Goal: Feedback & Contribution: Leave review/rating

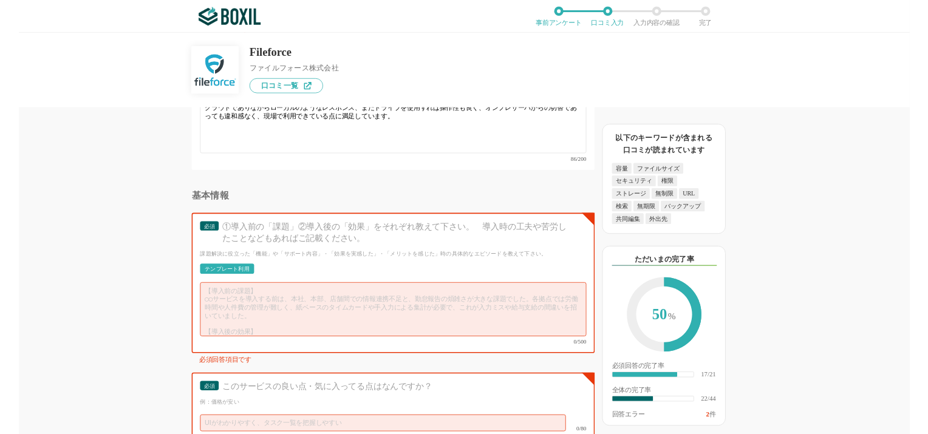
scroll to position [4056, 0]
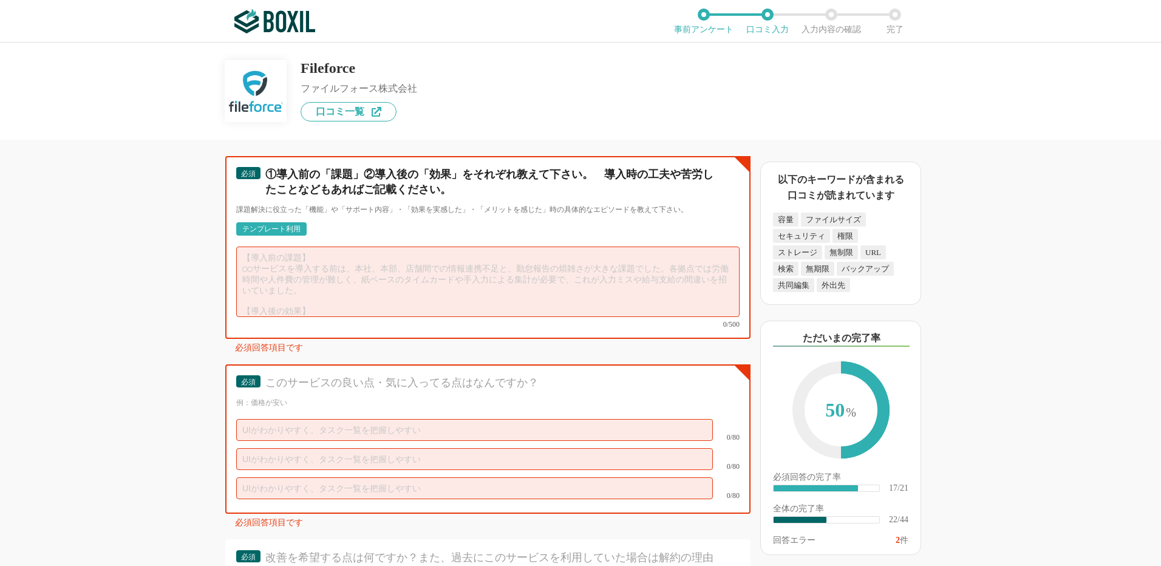
click at [425, 274] on textarea at bounding box center [488, 282] width 504 height 70
type textarea "あ"
click at [406, 289] on textarea "【導入前の課題】 オンプレサーバの老朽化、容量逼迫の状態が続いていた。セキュリティ 【導入の効果】" at bounding box center [488, 282] width 504 height 70
click at [541, 257] on textarea "【導入前の課題】 オンプレサーバの老朽化、容量逼迫の状態が続いていた。セキュリティ 【導入の効果】" at bounding box center [488, 282] width 504 height 70
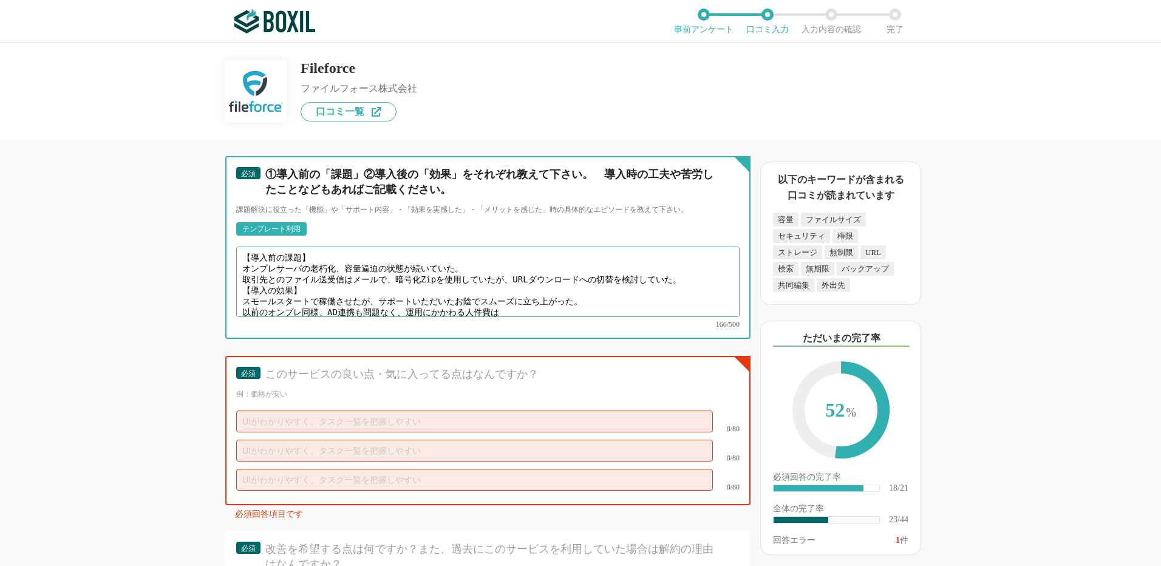
scroll to position [3, 0]
click at [651, 301] on textarea "【導入前の課題】 オンプレサーバの老朽化、容量逼迫の状態が続いていた。 取引先とのファイル送受信はメールで、暗号化Zipを使用していたが、URLダウンロードへ…" at bounding box center [488, 282] width 504 height 70
click at [531, 289] on textarea "【導入前の課題】 オンプレサーバの老朽化、容量逼迫の状態が続いていた。 取引先とのファイル送受信はメールで、暗号化Zipを使用していたが、URLダウンロードへ…" at bounding box center [488, 282] width 504 height 70
click at [456, 299] on textarea "【導入前の課題】 オンプレサーバの老朽化、容量逼迫の状態が続いていた。 取引先とのファイル送受信はメールで、暗号化Zipを使用していたが、URLダウンロードへ…" at bounding box center [488, 282] width 504 height 70
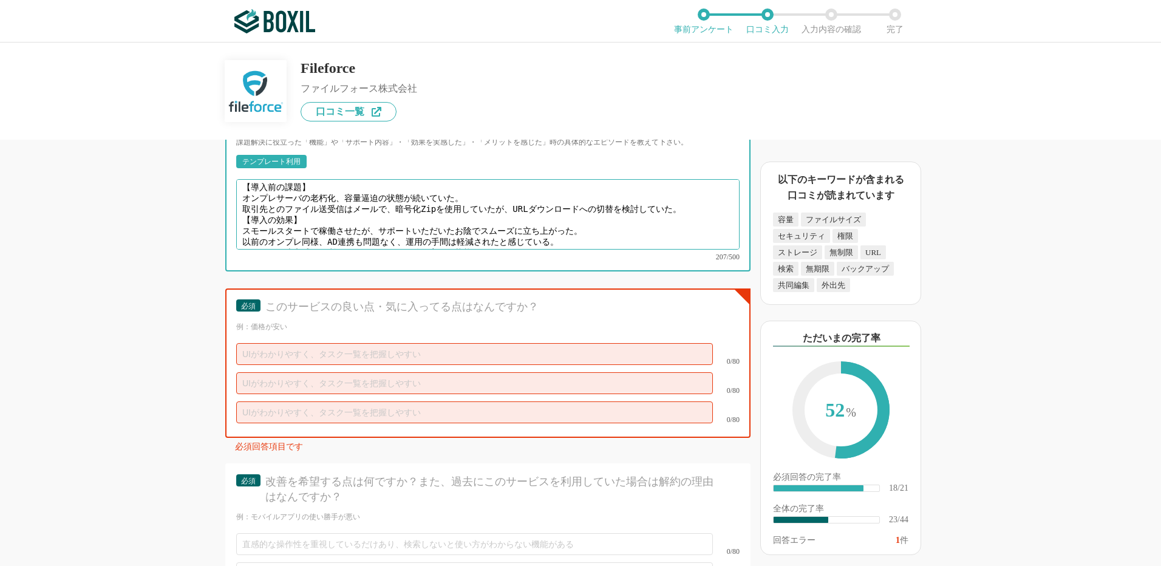
scroll to position [4238, 0]
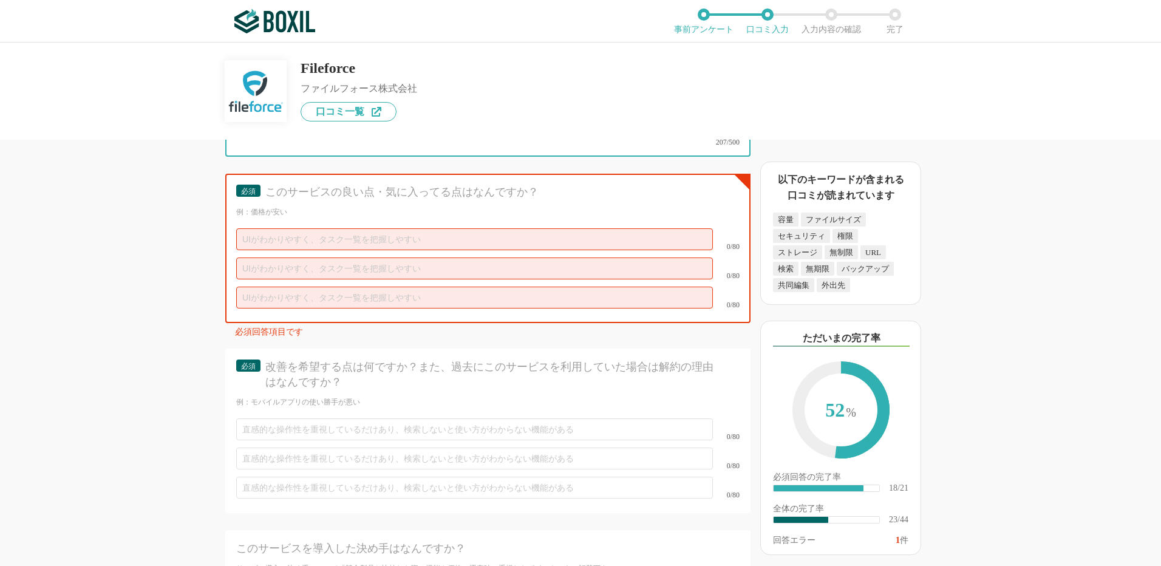
type textarea "【導入前の課題】 オンプレサーバの老朽化、容量逼迫の状態が続いていた。 取引先とのファイル送受信はメールで、暗号化Zipを使用していたが、URLダウンロードへ…"
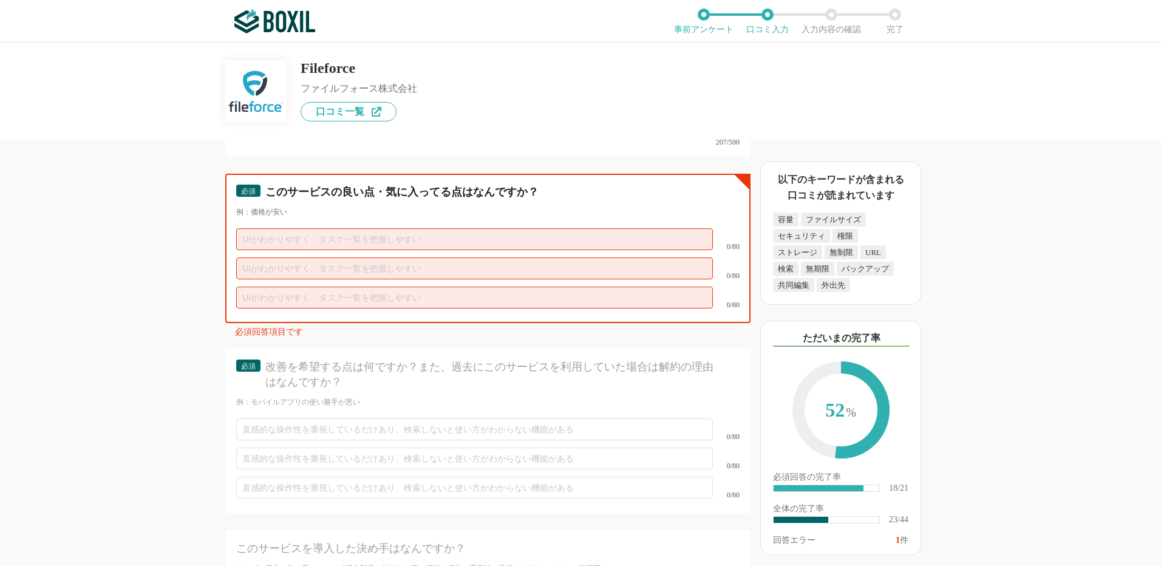
click at [474, 228] on input "text" at bounding box center [474, 239] width 477 height 22
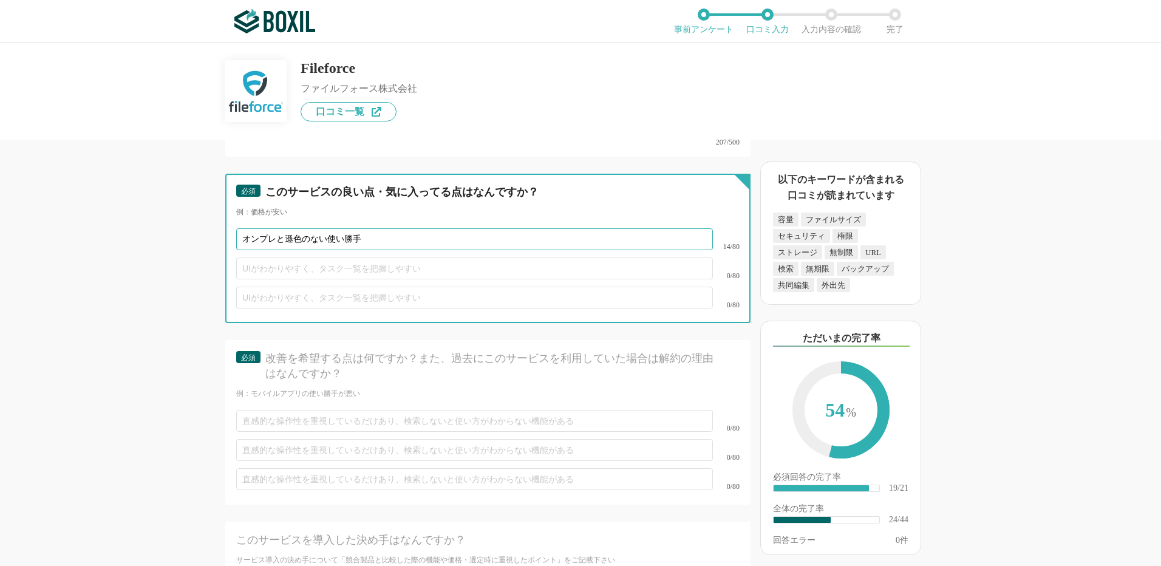
type input "オンプレと遜色のない使い勝手"
click at [354, 258] on input "text" at bounding box center [474, 269] width 477 height 22
type input "こ"
type input "安"
type input "セキュリティの堅牢度"
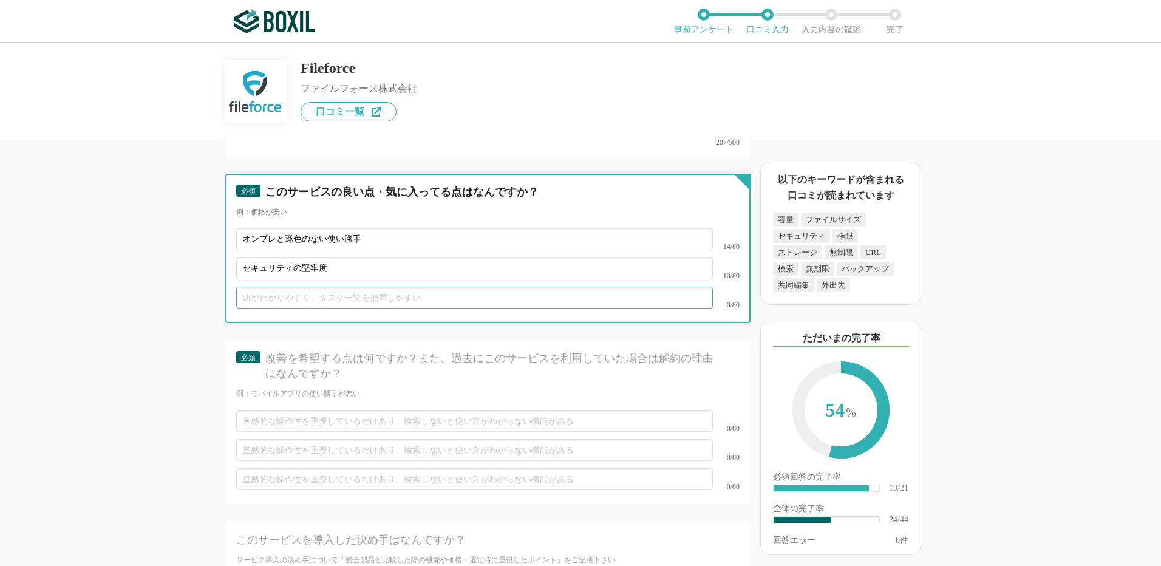
click at [307, 287] on input "text" at bounding box center [474, 298] width 477 height 22
click at [298, 287] on input "text" at bounding box center [474, 298] width 477 height 22
type input "国内運用の安心"
click at [337, 258] on input "セキュリティの堅牢度" at bounding box center [474, 269] width 477 height 22
paste input "堅牢"
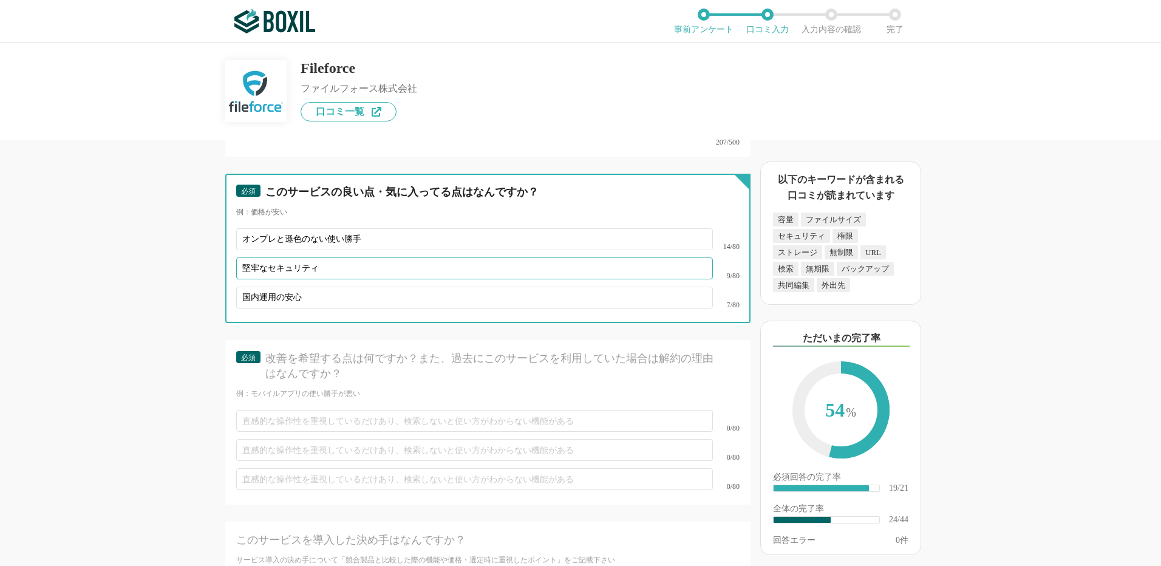
type input "堅牢なセキュリティ"
click at [320, 287] on input "国内運用の安心" at bounding box center [474, 298] width 477 height 22
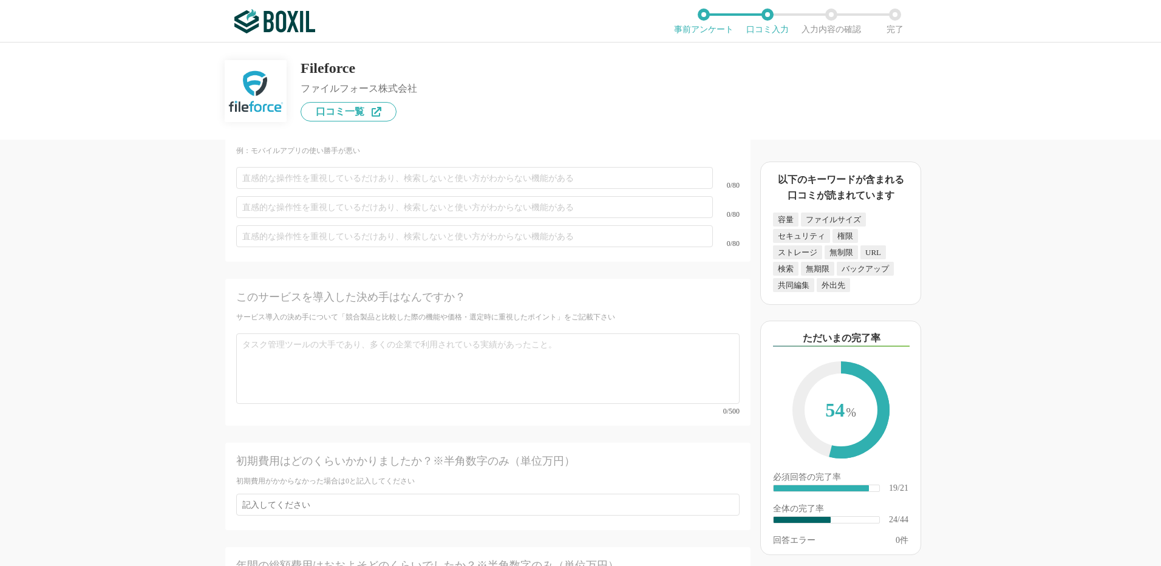
scroll to position [4359, 0]
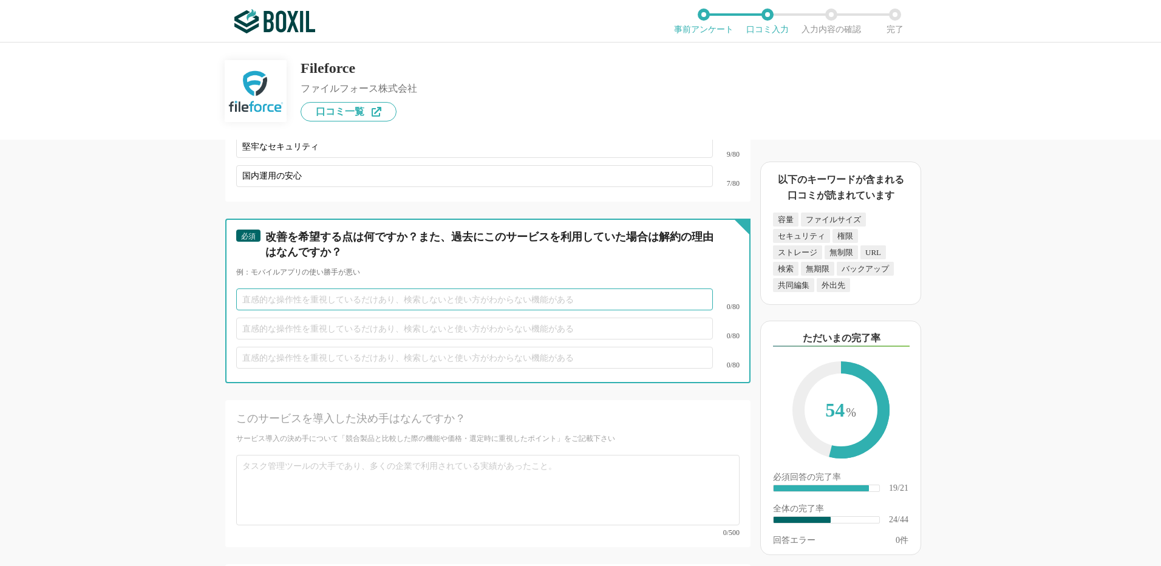
click at [447, 289] on input "text" at bounding box center [474, 300] width 477 height 22
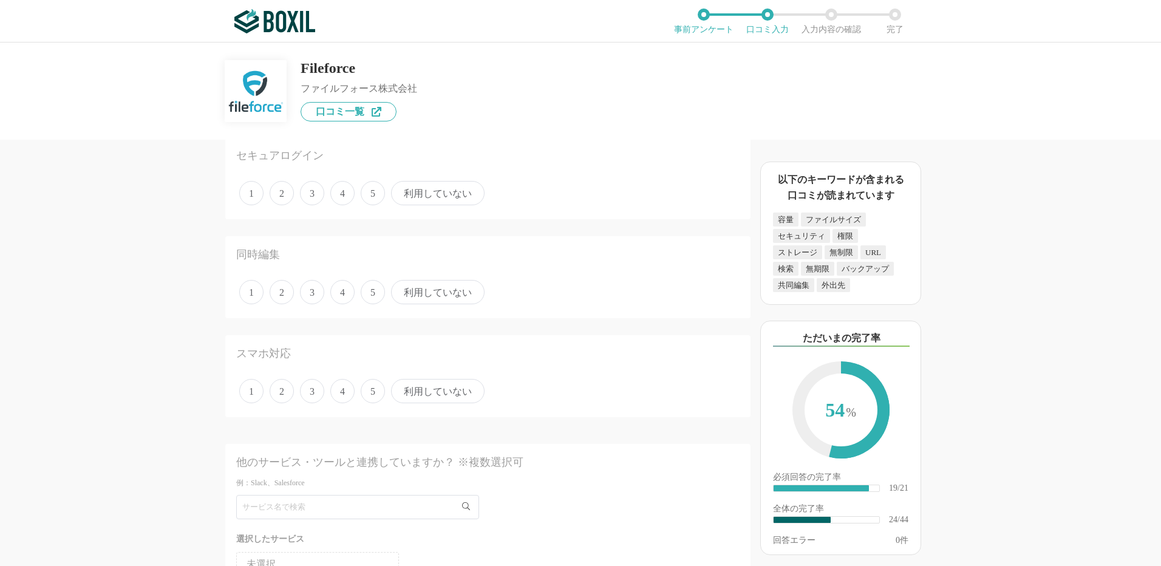
scroll to position [1201, 0]
click at [371, 331] on span "5" at bounding box center [373, 337] width 24 height 24
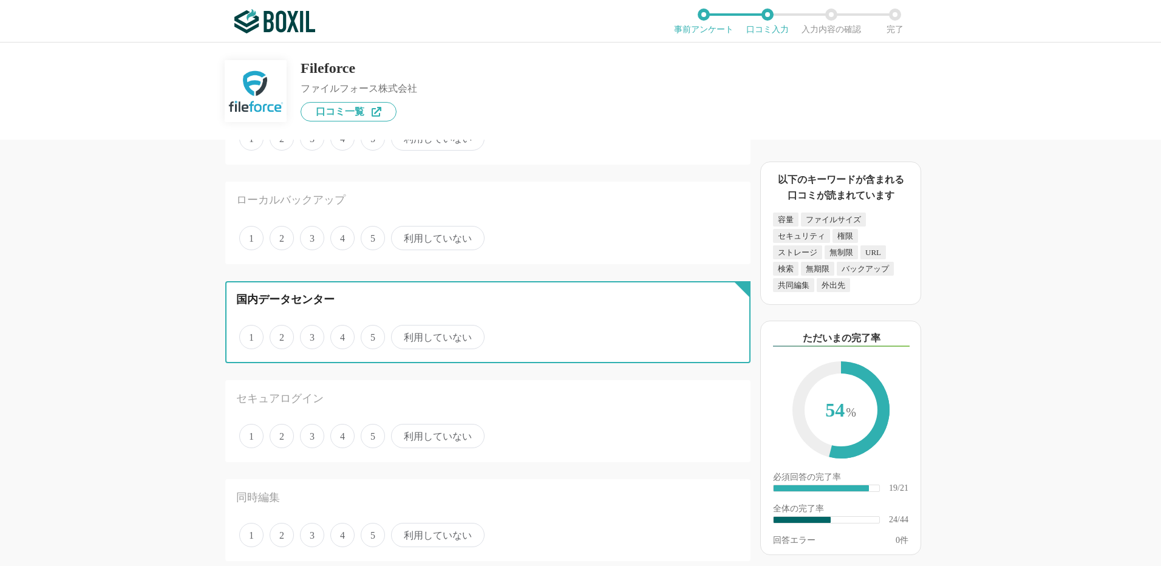
click at [371, 331] on input "5" at bounding box center [368, 331] width 8 height 8
radio input "true"
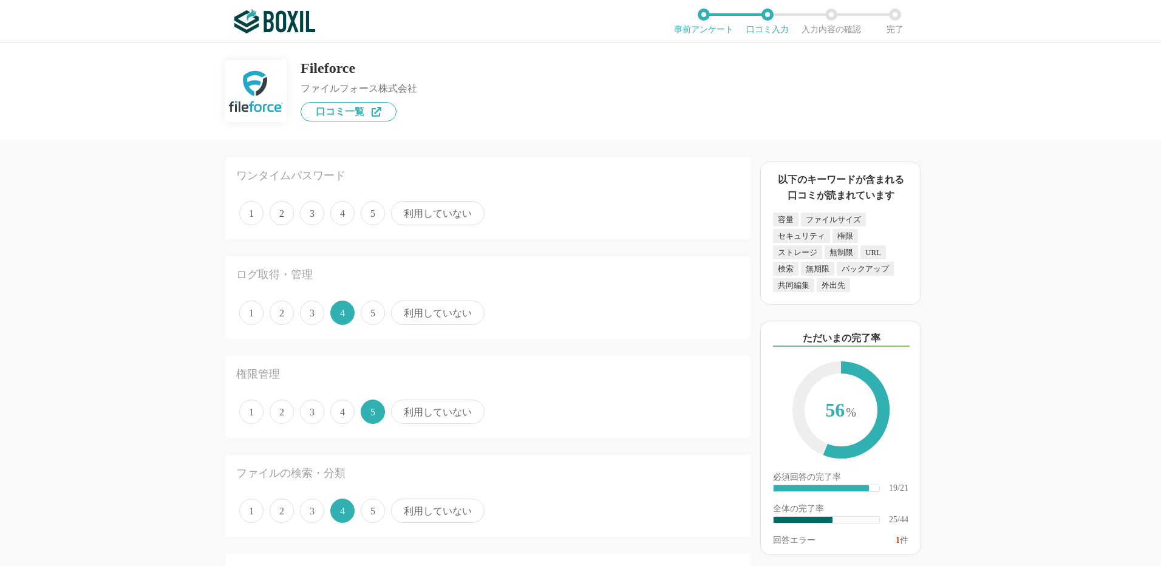
scroll to position [108, 0]
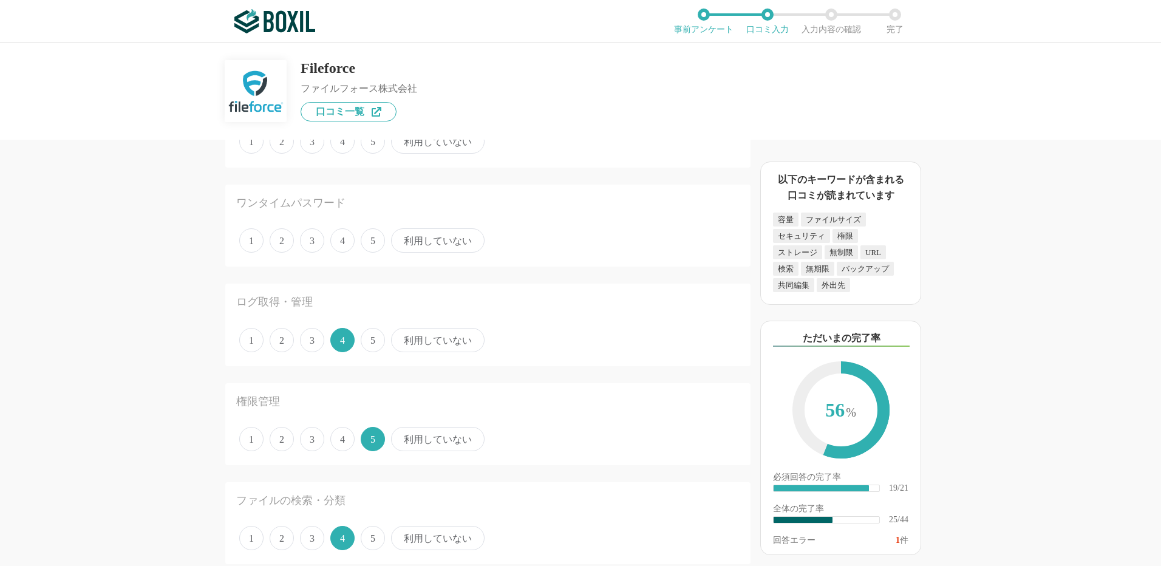
click at [374, 343] on span "5" at bounding box center [373, 340] width 24 height 24
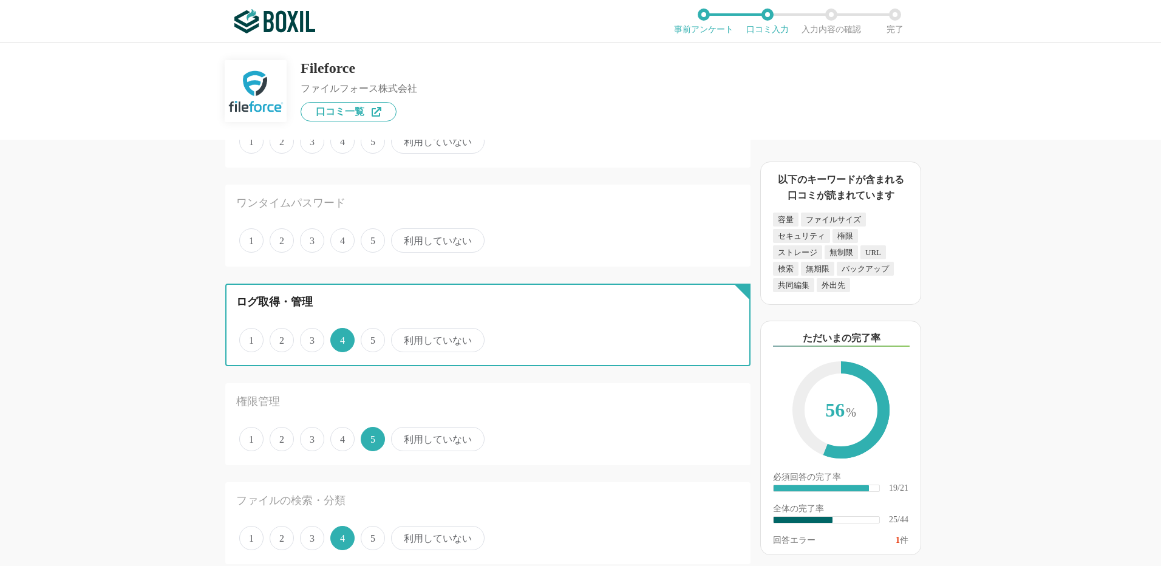
click at [372, 338] on input "5" at bounding box center [368, 334] width 8 height 8
radio input "true"
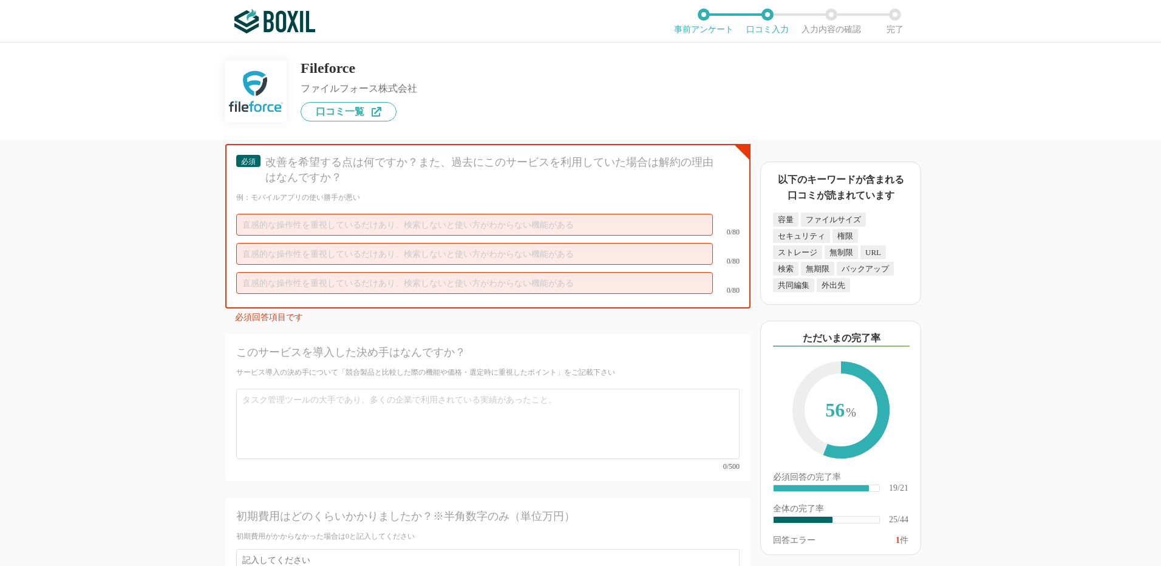
scroll to position [4191, 0]
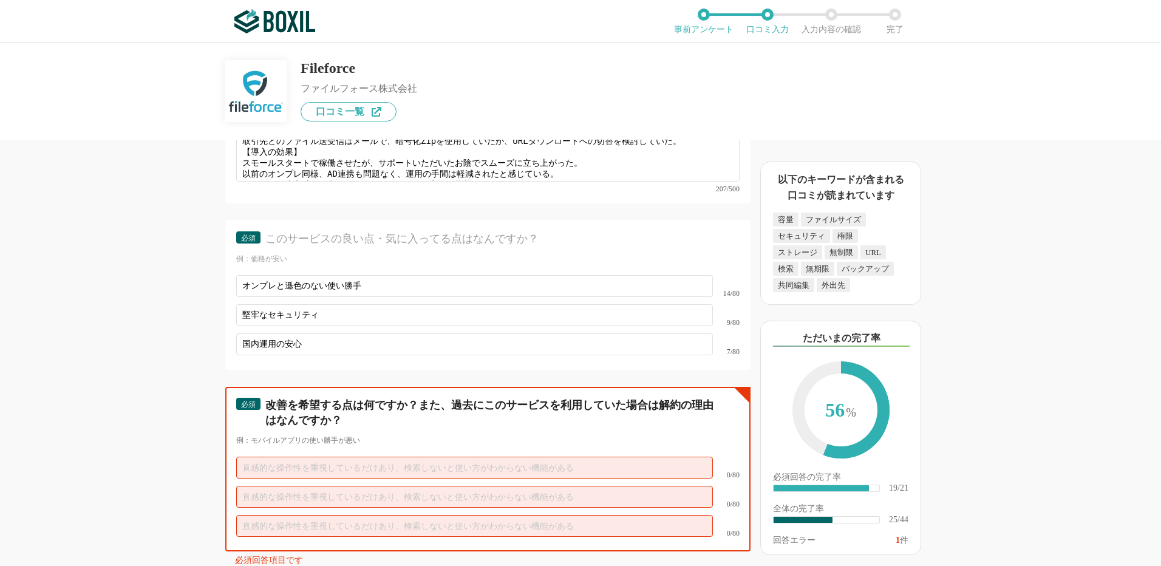
click at [443, 457] on input "text" at bounding box center [474, 468] width 477 height 22
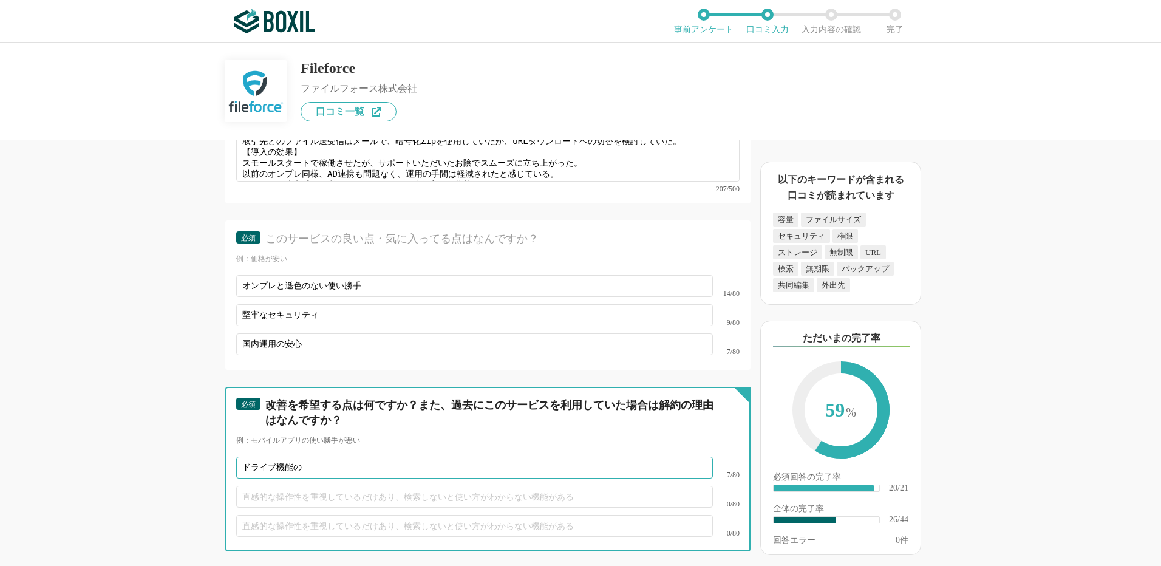
paste input "Mac OSでの"
type input "ドライブ機能のMac OS対応を待ち望んでいる"
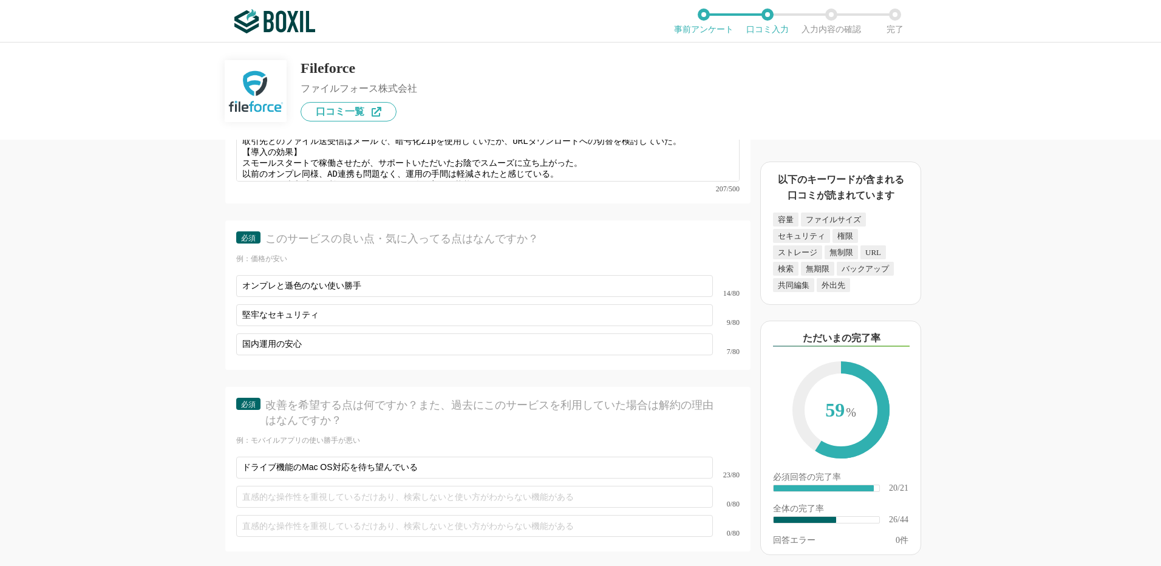
click at [1096, 451] on div "オンラインストレージの機能について（5点満点で評価してください） 容量無制限 1 2 3 4 5 利用していない ワンタイムパスワード 1 2 3 4 5 利…" at bounding box center [580, 305] width 1161 height 524
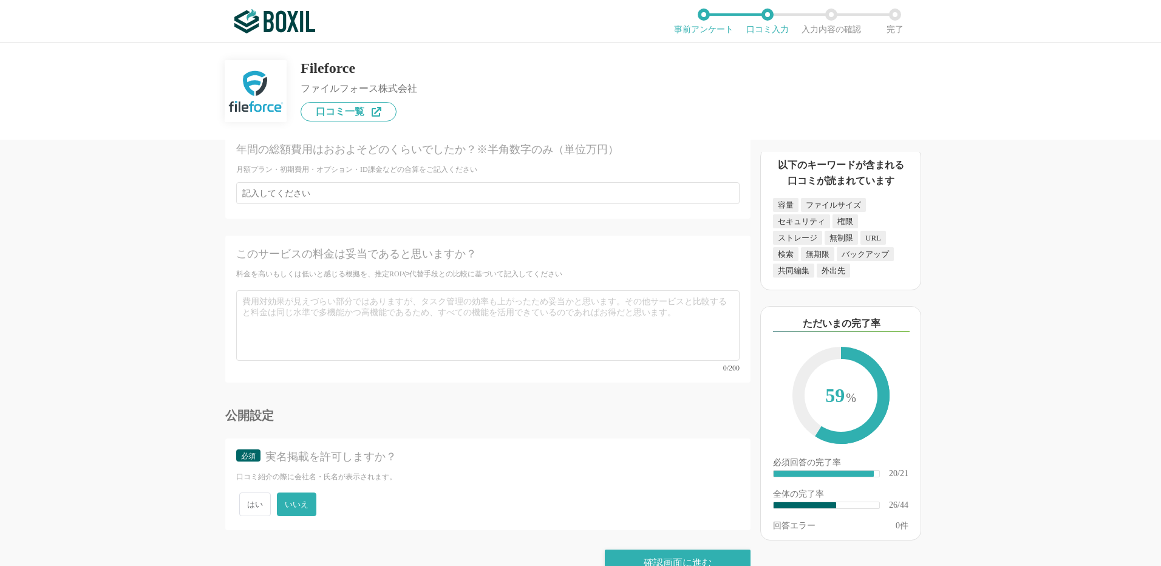
scroll to position [4898, 0]
click at [676, 549] on div "確認画面に進む" at bounding box center [678, 562] width 146 height 27
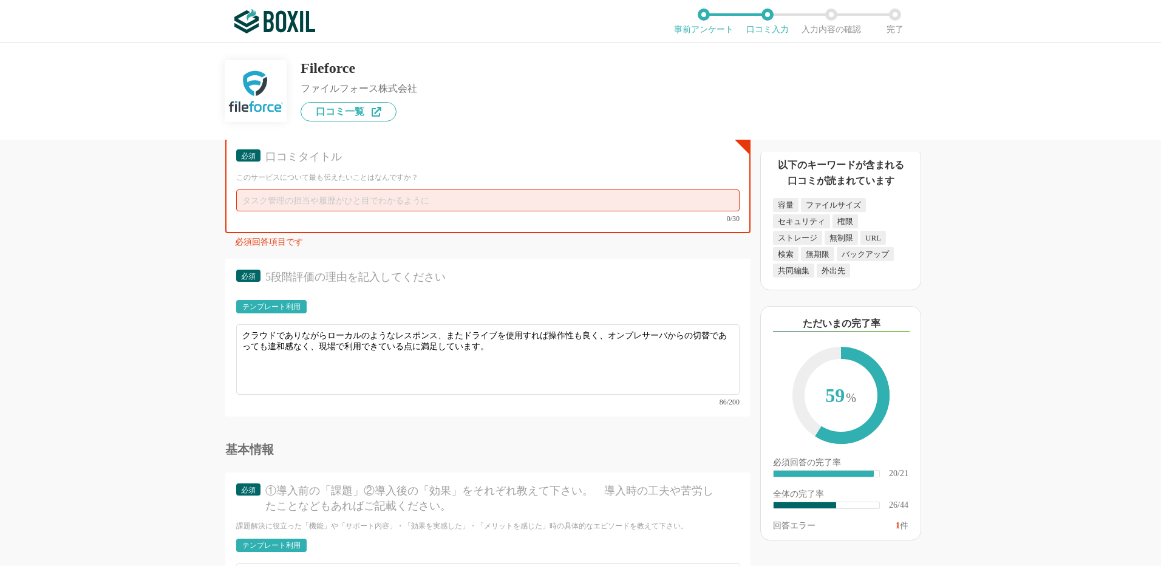
scroll to position [3566, 0]
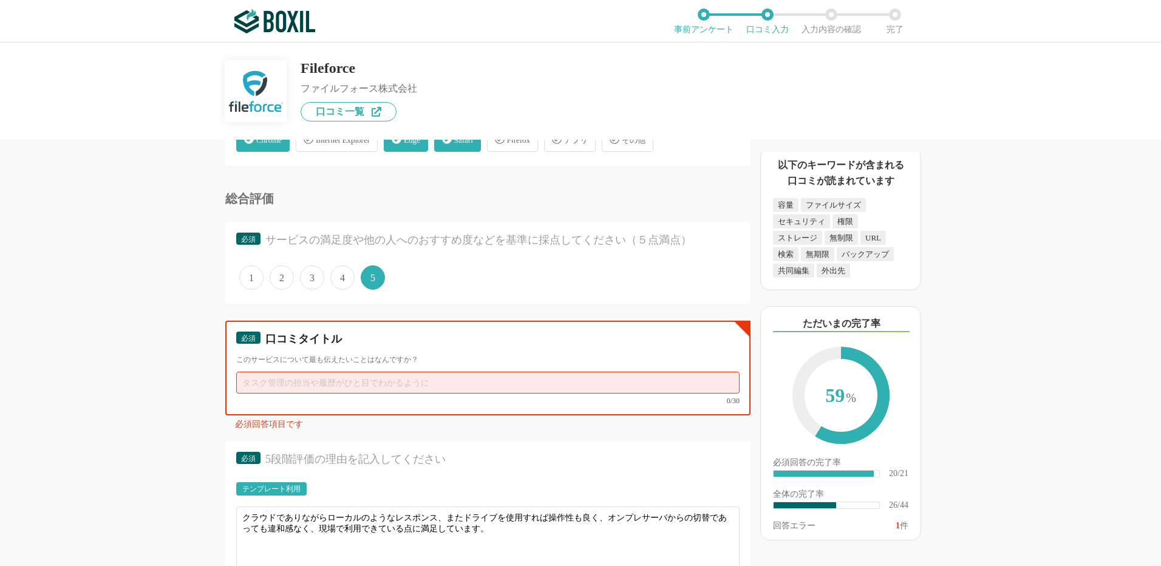
click at [415, 379] on input "text" at bounding box center [488, 383] width 504 height 22
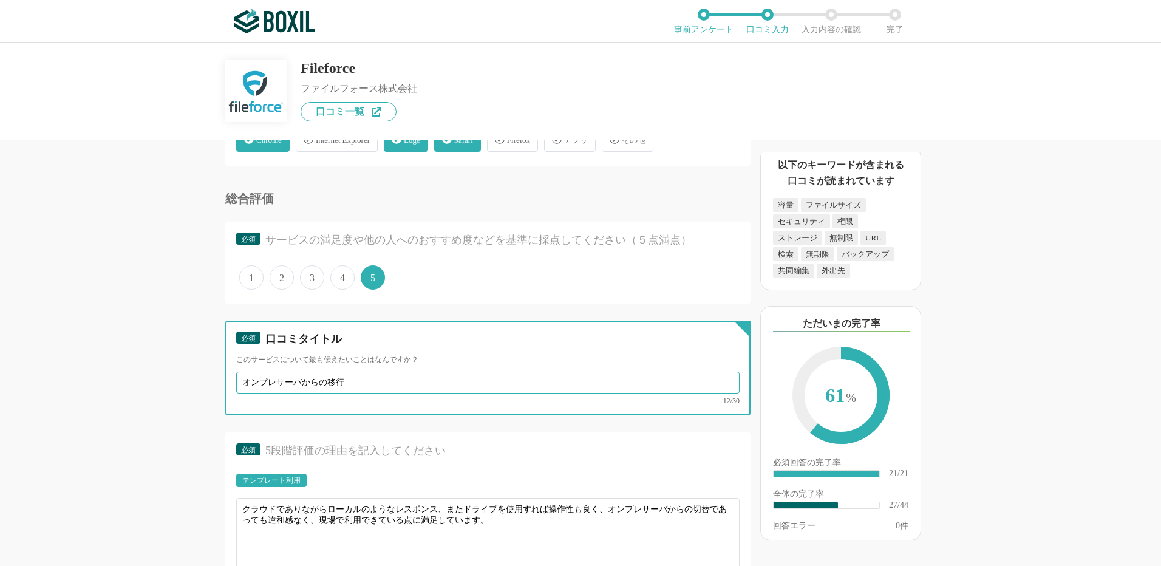
click at [364, 380] on input "オンプレサーバからの移行" at bounding box center [488, 383] width 504 height 22
click at [327, 380] on input "オンプレサーバからの移行" at bounding box center [488, 383] width 504 height 22
type input "オンプレサーバからスムーズなクラウド移行"
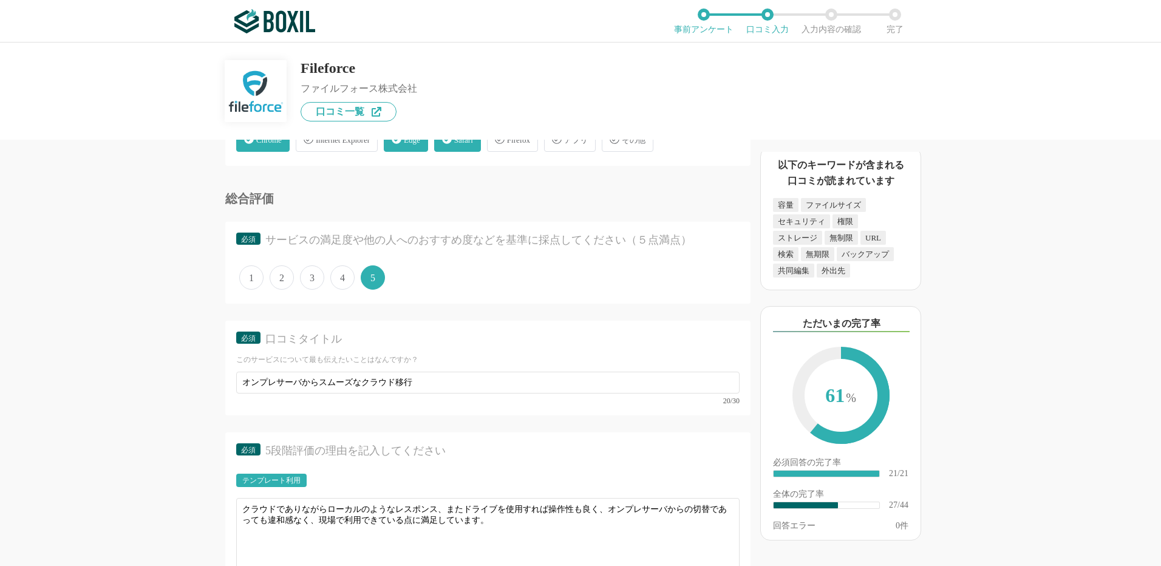
click at [1076, 375] on div "オンラインストレージの機能について（5点満点で評価してください） 容量無制限 1 2 3 4 5 利用していない ワンタイムパスワード 1 2 3 4 5 利…" at bounding box center [580, 305] width 1161 height 524
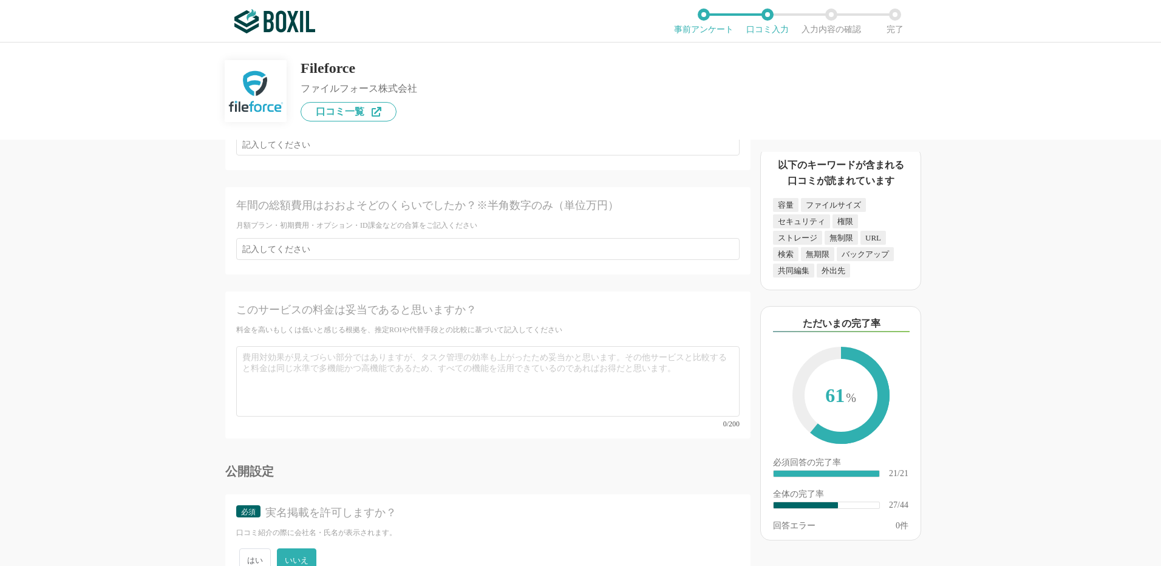
scroll to position [4898, 0]
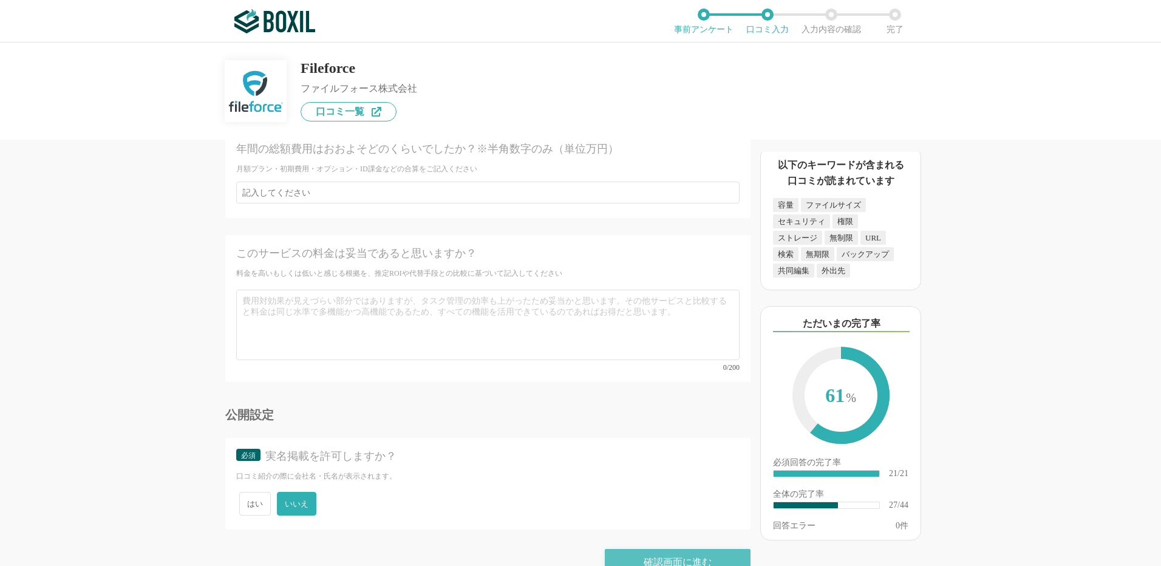
click at [672, 549] on div "確認画面に進む" at bounding box center [678, 562] width 146 height 27
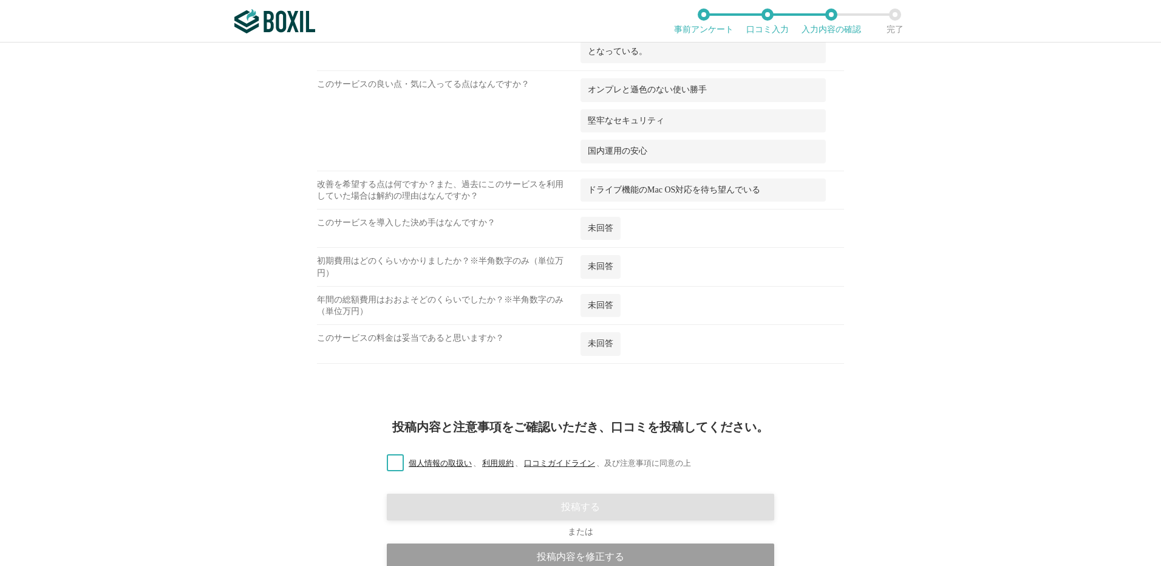
scroll to position [1892, 0]
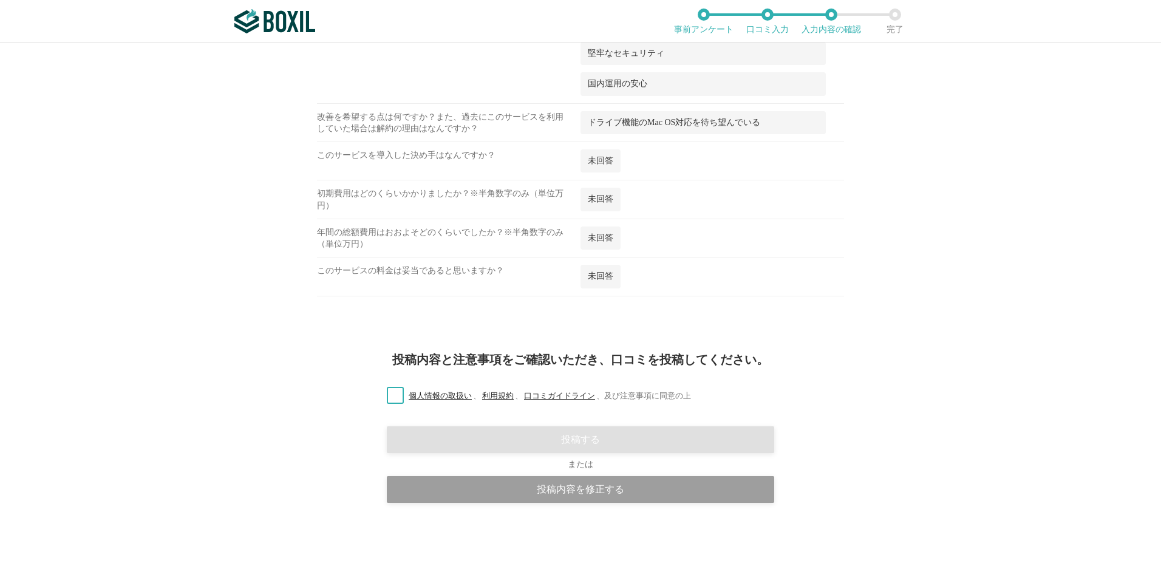
click at [388, 394] on label "個人情報の取扱い 、 利用規約 、 口コミガイドライン 、 及び注意事項に同意の上" at bounding box center [534, 396] width 314 height 13
click at [0, 0] on input "個人情報の取扱い 、 利用規約 、 口コミガイドライン 、 及び注意事項に同意の上" at bounding box center [0, 0] width 0 height 0
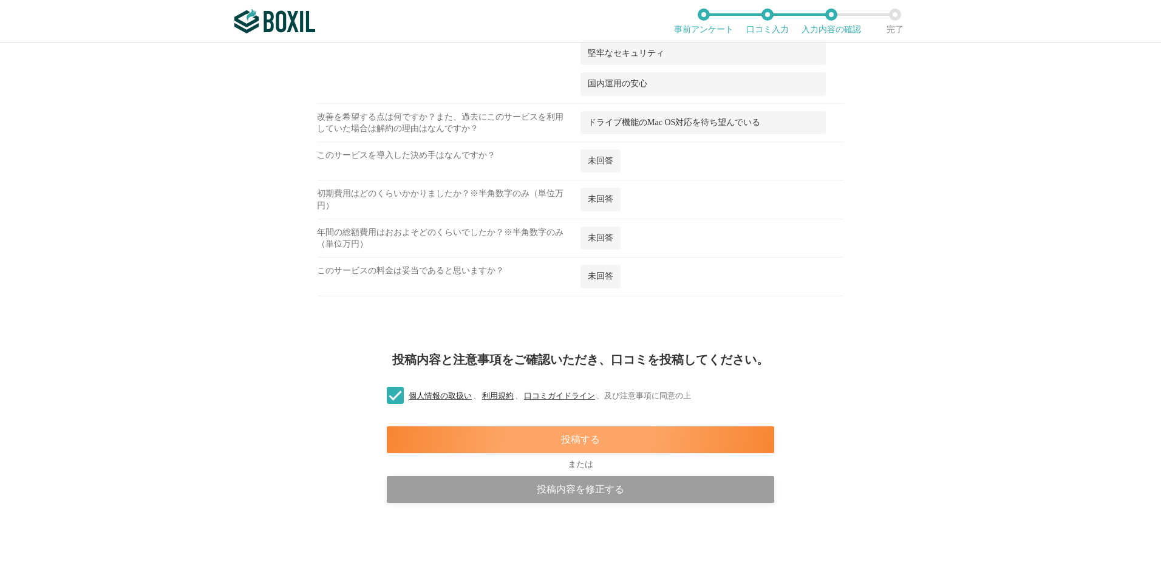
click at [649, 436] on div "投稿する" at bounding box center [581, 439] width 388 height 27
